Goal: Browse casually: Explore the website without a specific task or goal

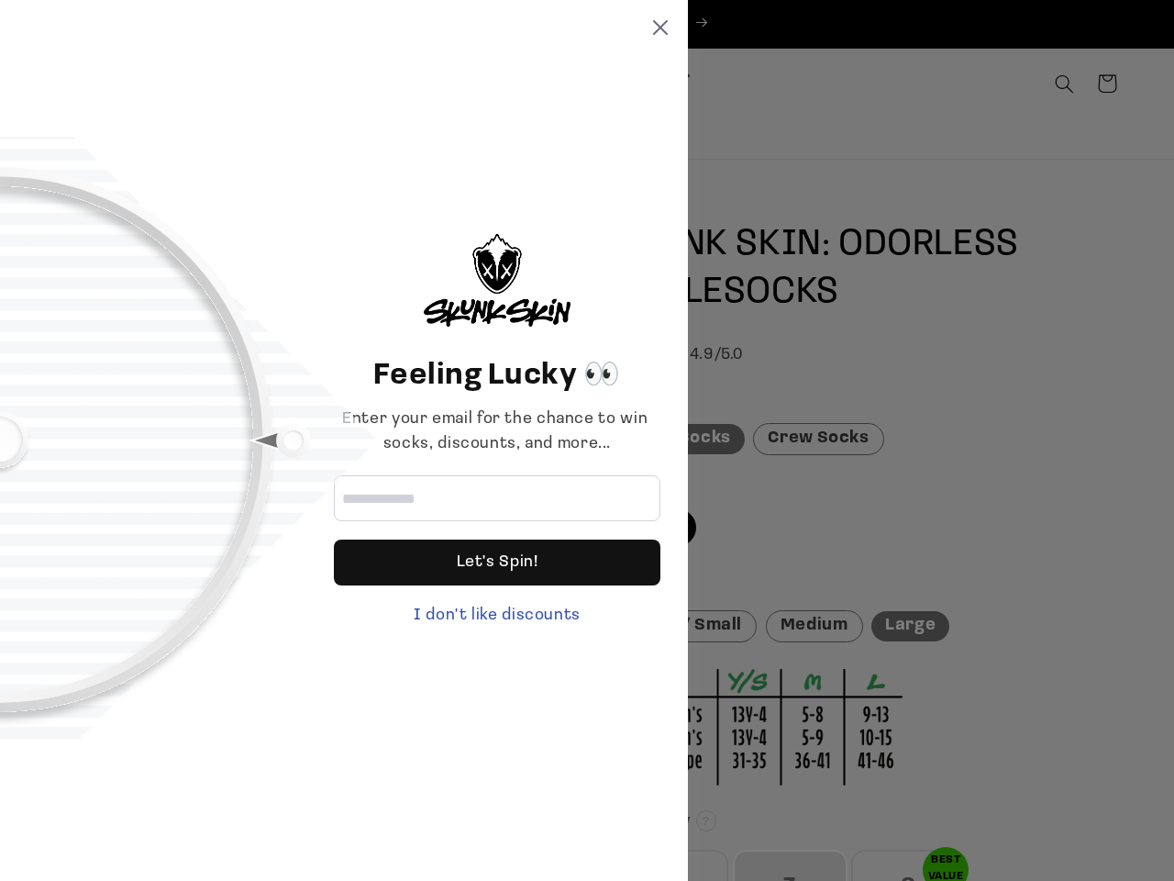
click at [587, 440] on div "Enter your email for the chance to win socks, discounts, and more..." at bounding box center [497, 432] width 327 height 50
click at [661, 28] on icon at bounding box center [660, 27] width 15 height 15
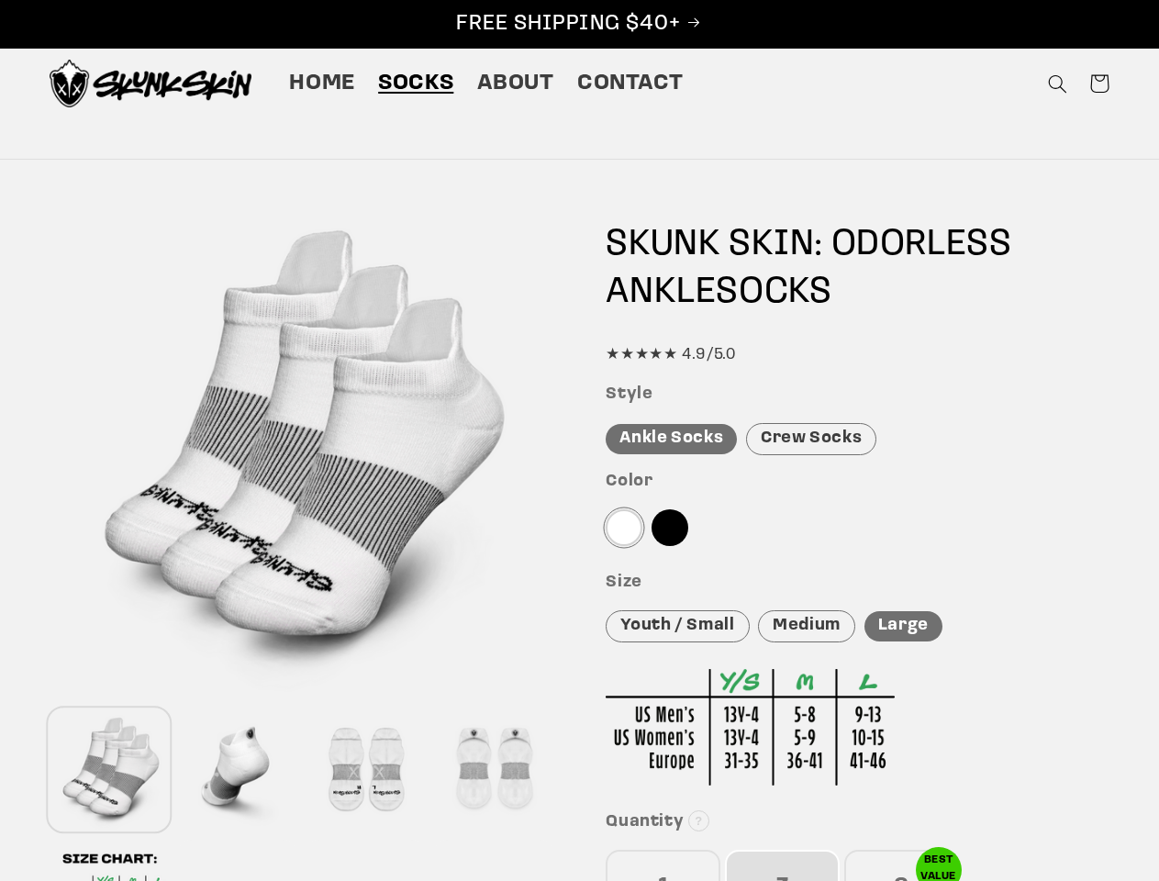
click at [497, 616] on div at bounding box center [302, 448] width 504 height 504
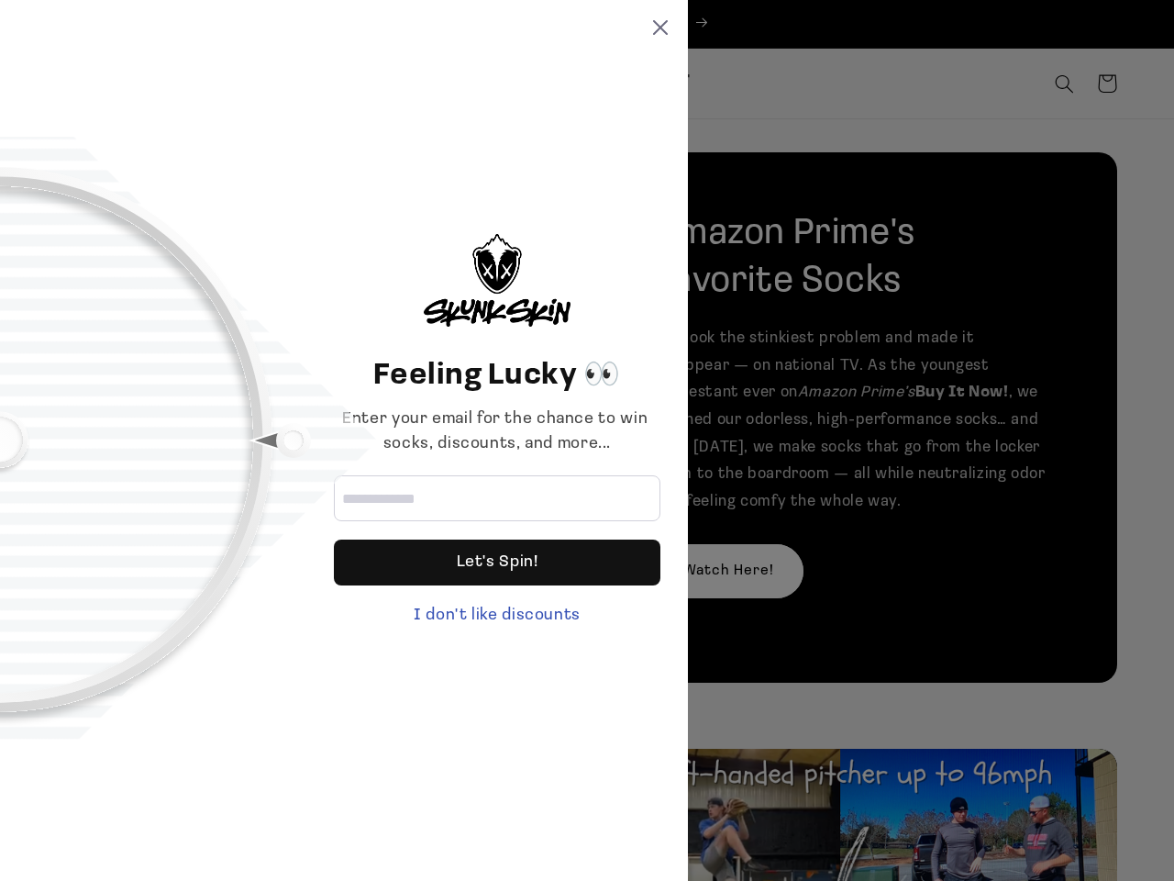
click at [587, 440] on div "Enter your email for the chance to win socks, discounts, and more..." at bounding box center [497, 432] width 327 height 50
click at [661, 28] on icon at bounding box center [660, 27] width 15 height 15
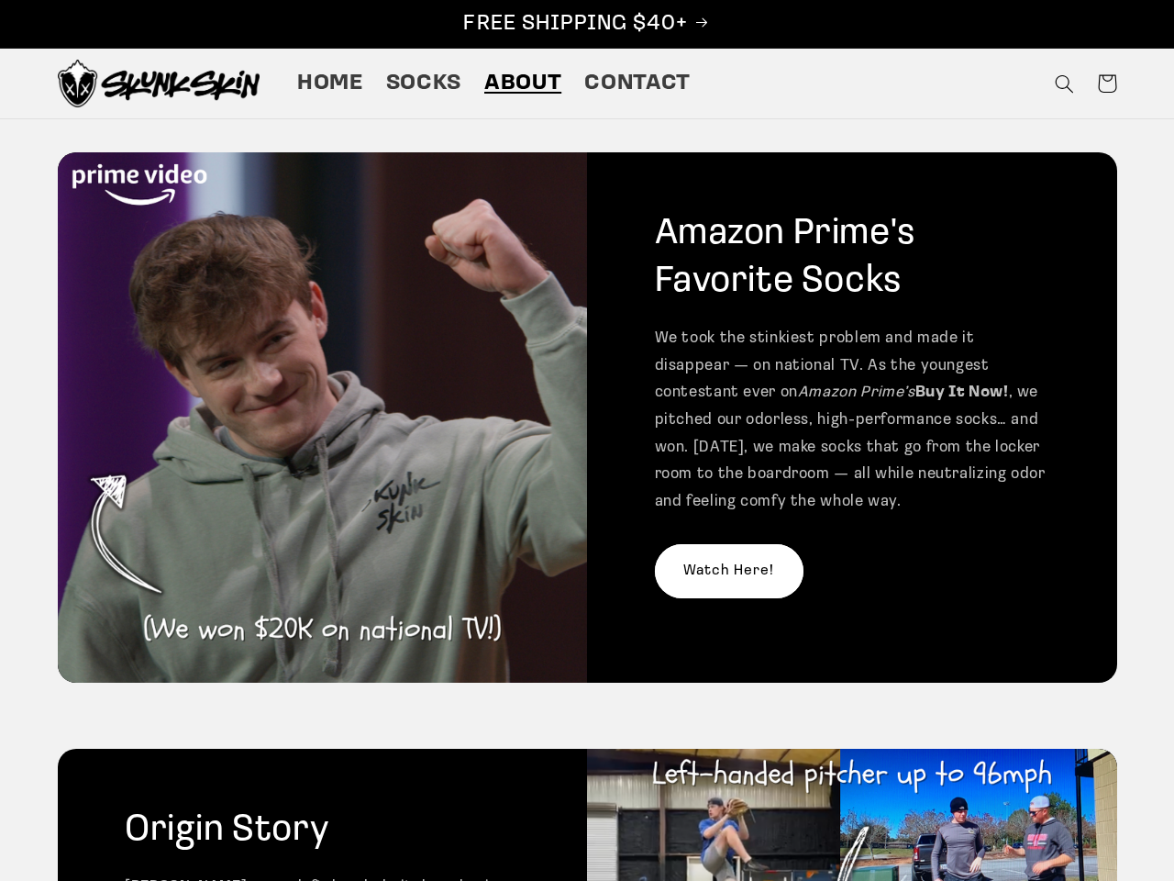
click at [497, 616] on img at bounding box center [323, 417] width 530 height 530
